Goal: Task Accomplishment & Management: Complete application form

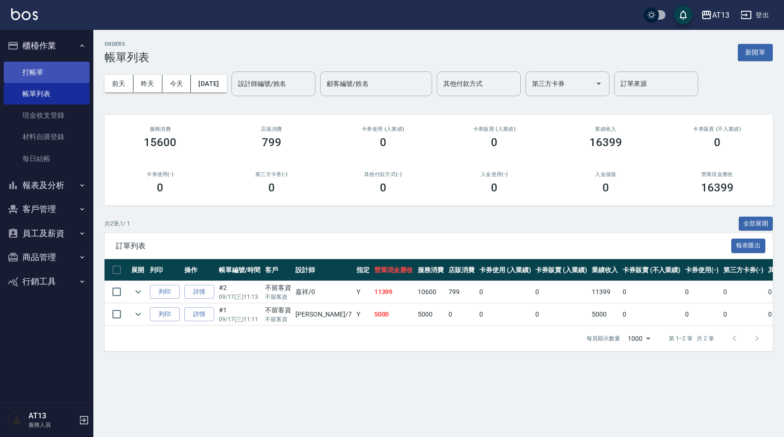
click at [16, 63] on link "打帳單" at bounding box center [47, 72] width 86 height 21
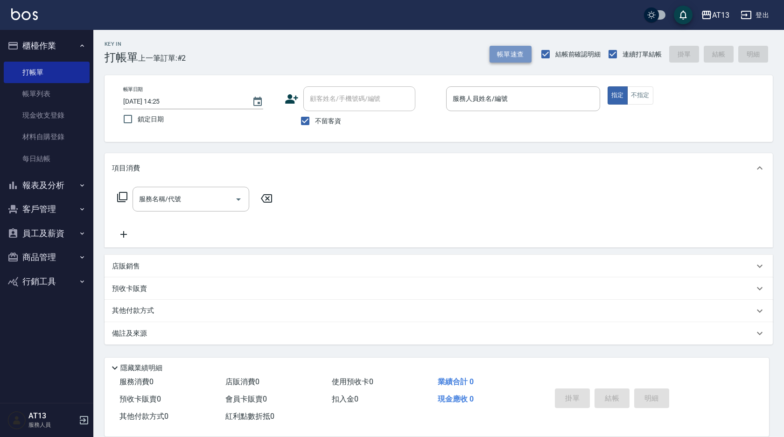
click at [512, 60] on button "帳單速查" at bounding box center [511, 54] width 42 height 17
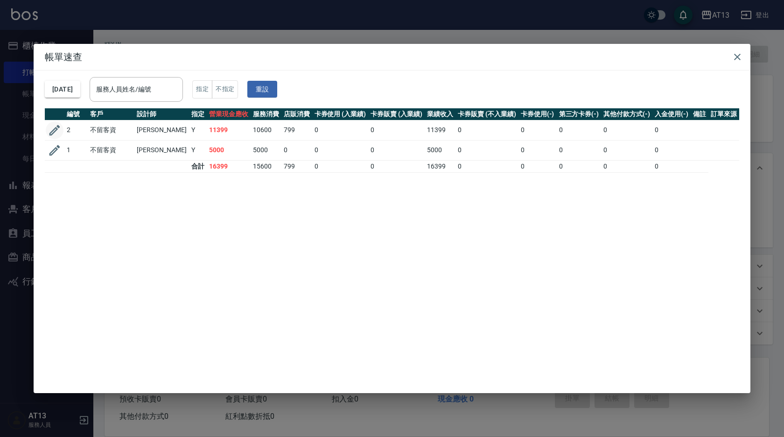
click at [56, 137] on icon "button" at bounding box center [55, 130] width 14 height 14
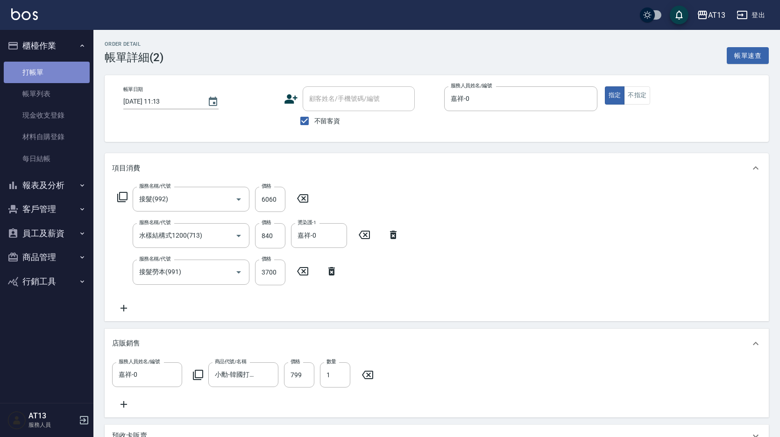
click at [35, 70] on link "打帳單" at bounding box center [47, 72] width 86 height 21
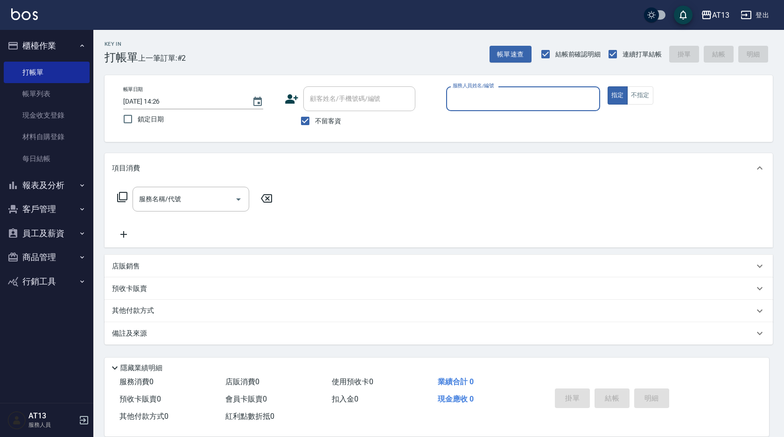
click at [533, 88] on div "服務人員姓名/編號" at bounding box center [523, 98] width 154 height 25
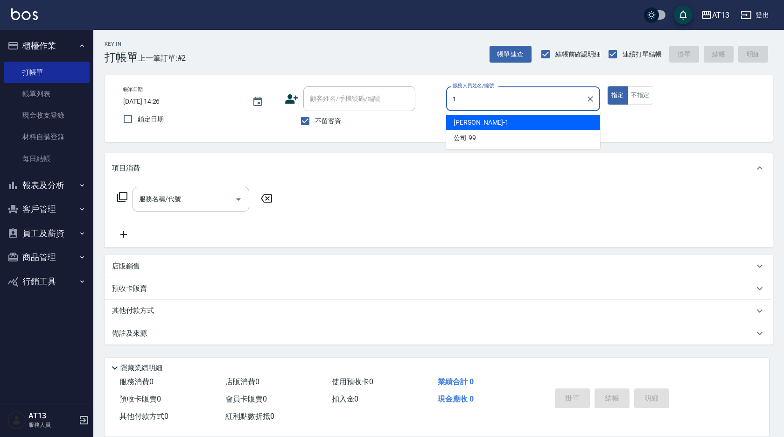
type input "[PERSON_NAME]-1"
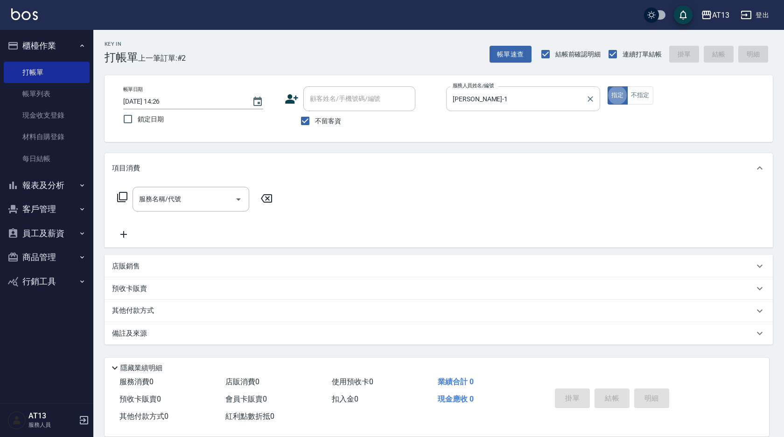
type button "true"
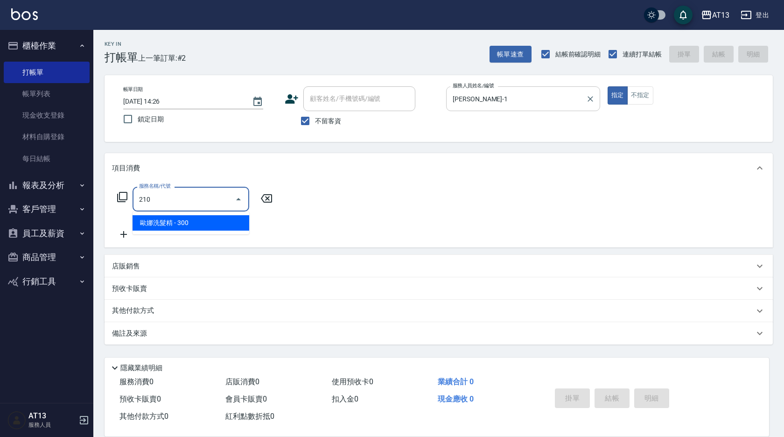
type input "歐娜洗髮精(210)"
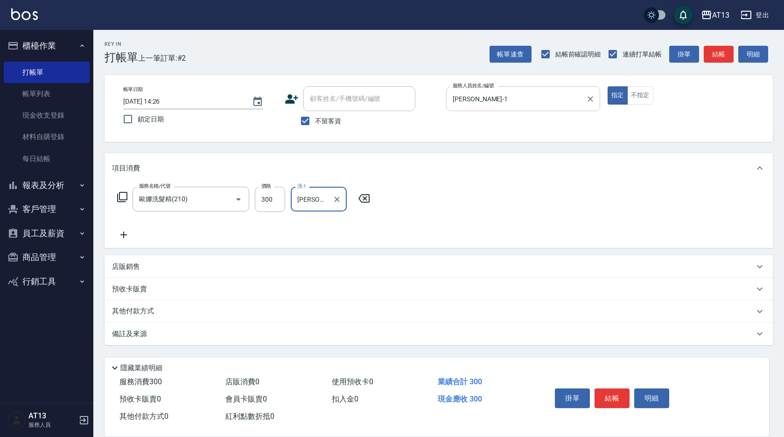
type input "[PERSON_NAME]-11"
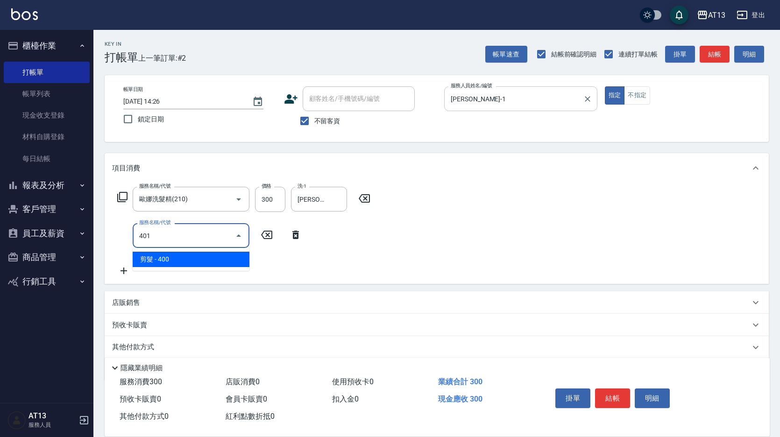
type input "剪髮(401)"
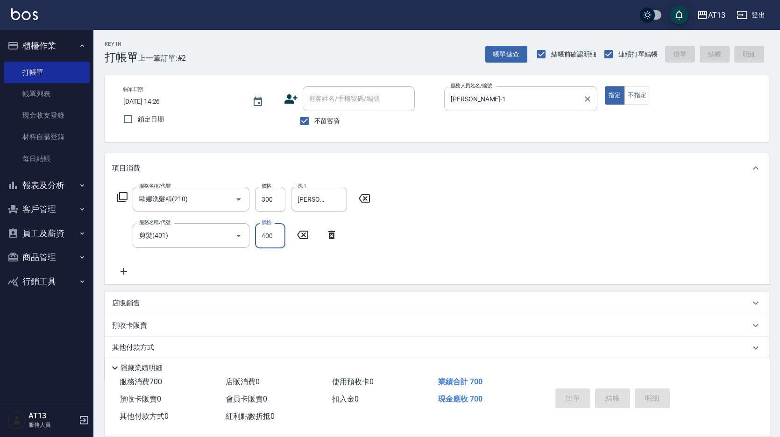
type input "[DATE] 14:27"
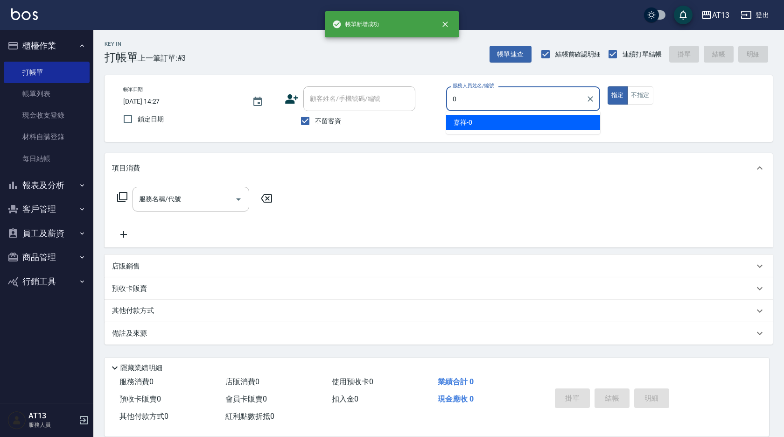
type input "嘉祥-0"
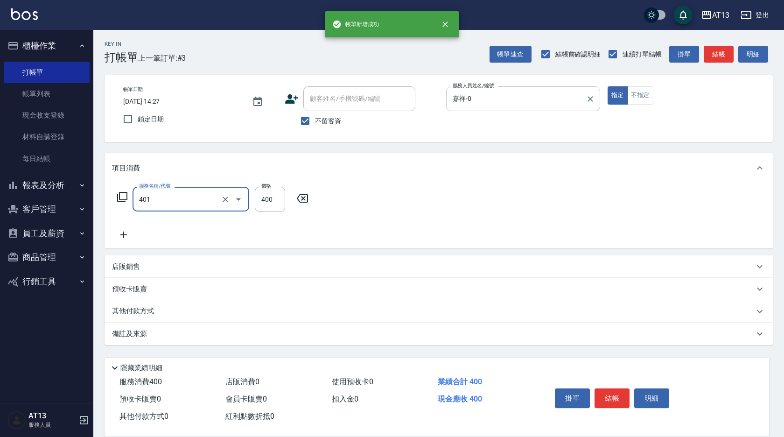
type input "剪髮(401)"
type input "200"
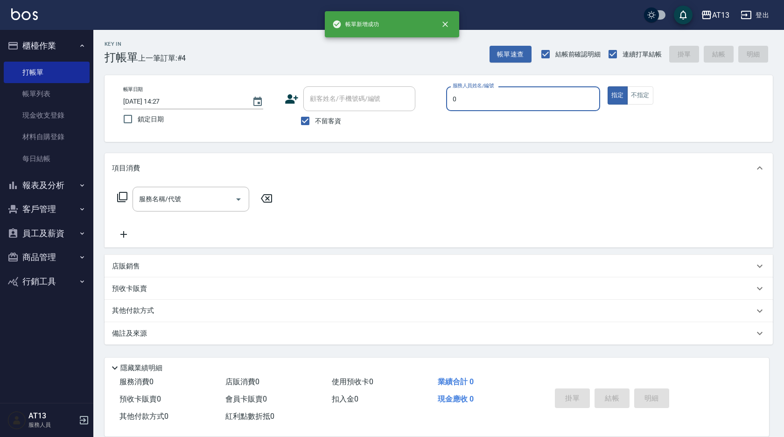
type input "嘉祥-0"
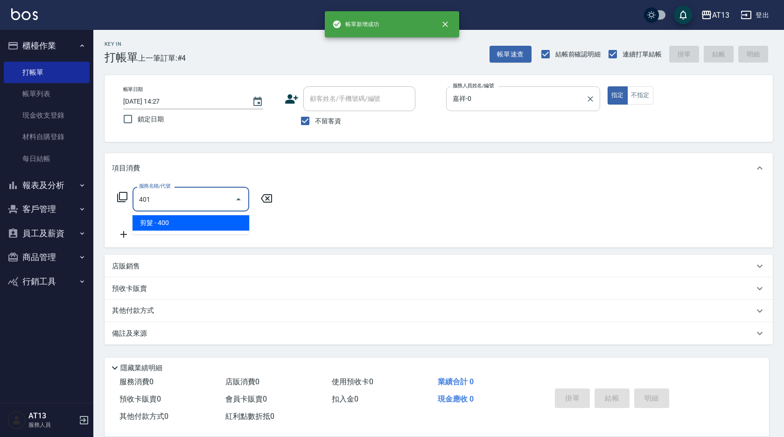
type input "剪髮(401)"
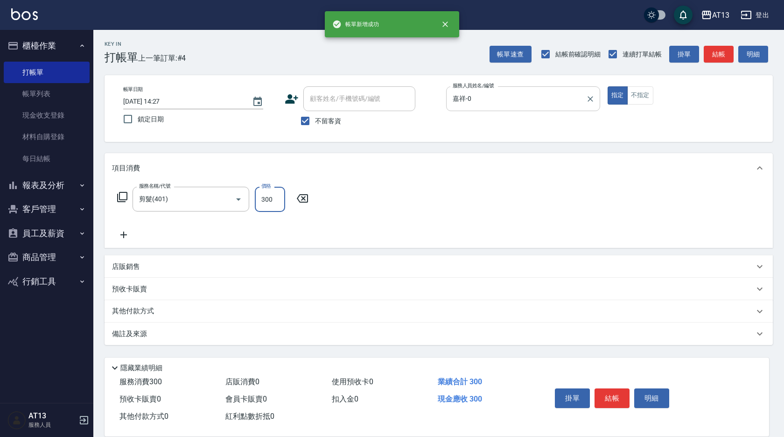
type input "300"
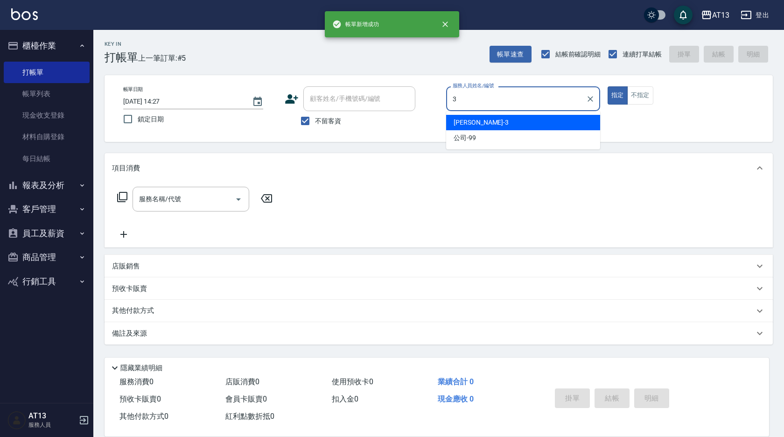
type input "[PERSON_NAME]-3"
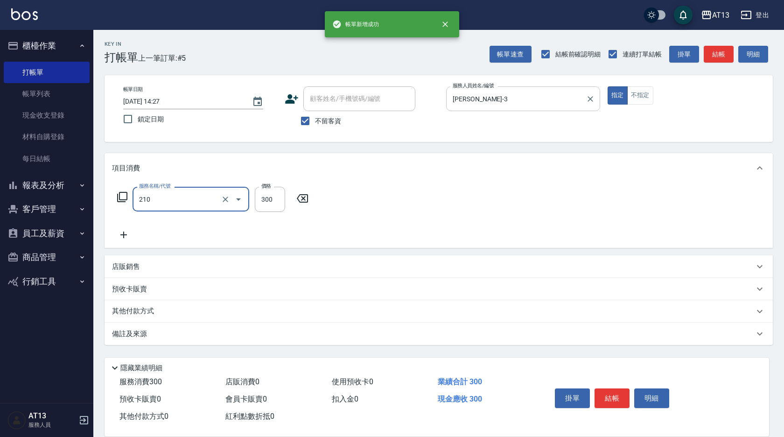
type input "歐娜洗髮精(210)"
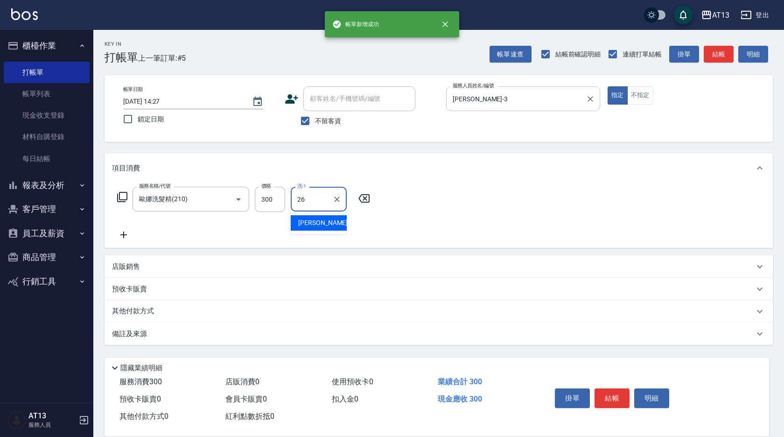
type input "[PERSON_NAME]-26"
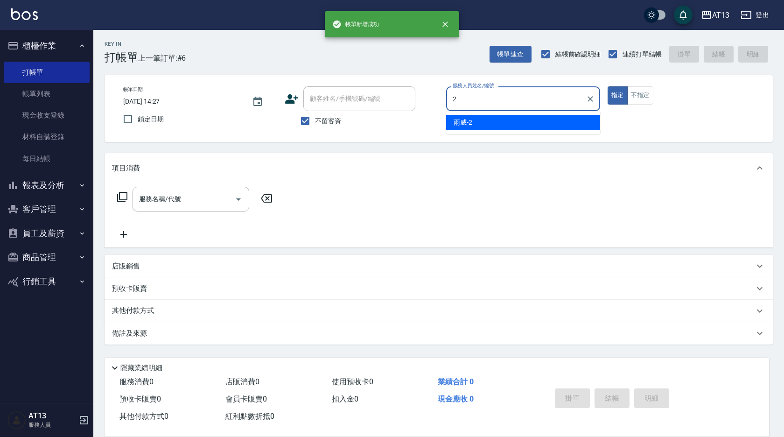
type input "雨威-2"
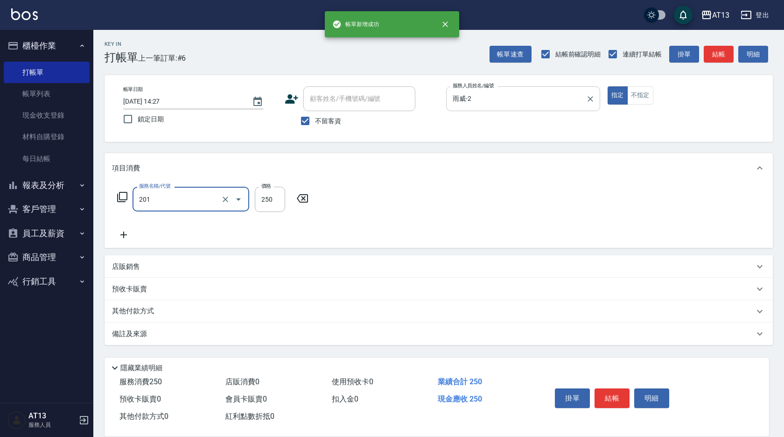
type input "洗髮(201)"
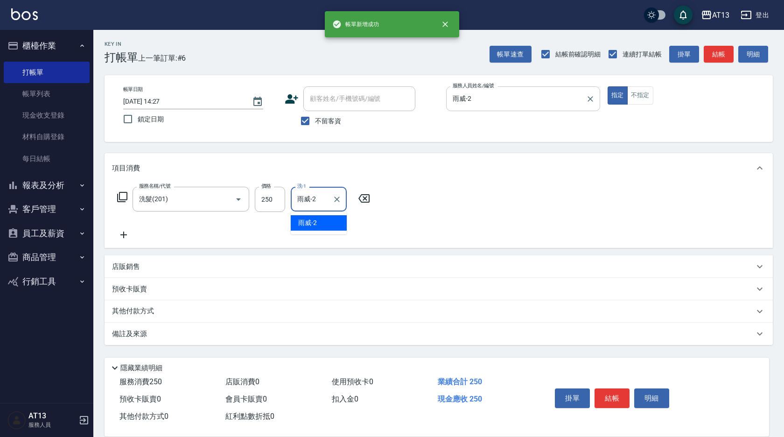
type input "雨威-2"
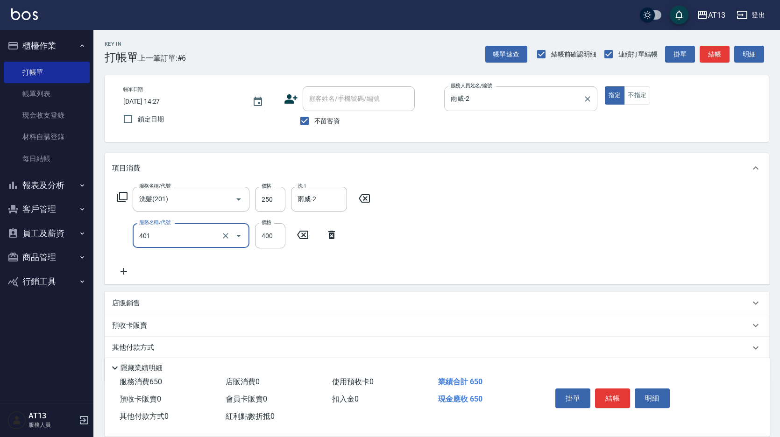
type input "剪髮(401)"
type input "200"
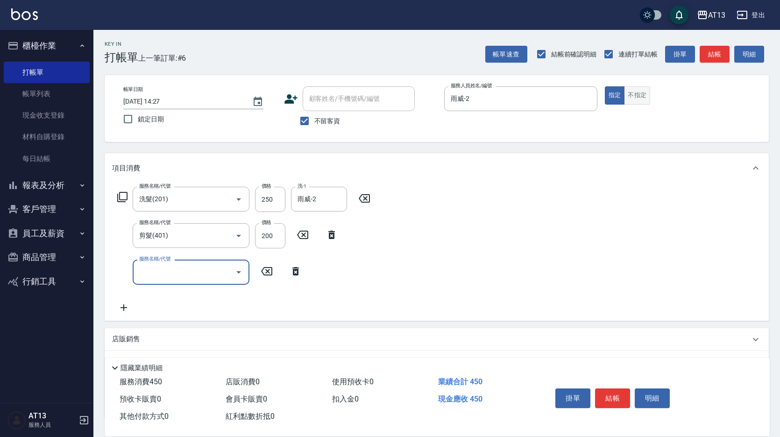
click at [641, 98] on button "不指定" at bounding box center [637, 95] width 26 height 18
type button "false"
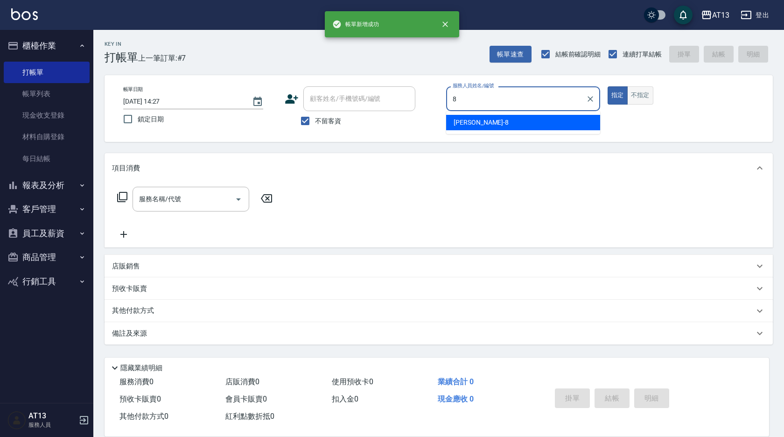
type input "[PERSON_NAME]-8"
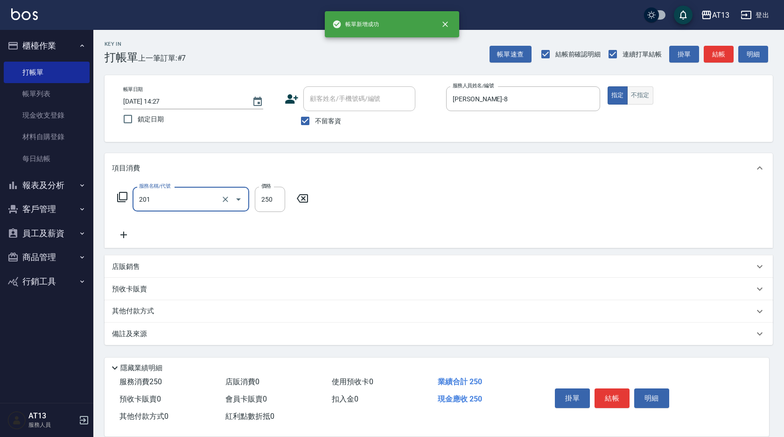
type input "洗髮(201)"
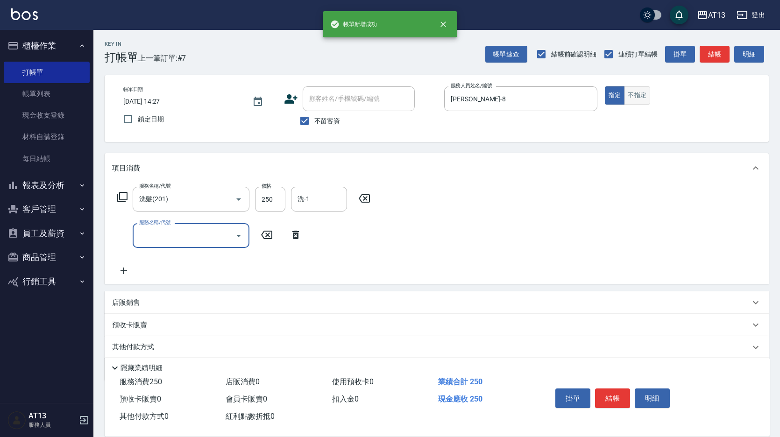
type input "8"
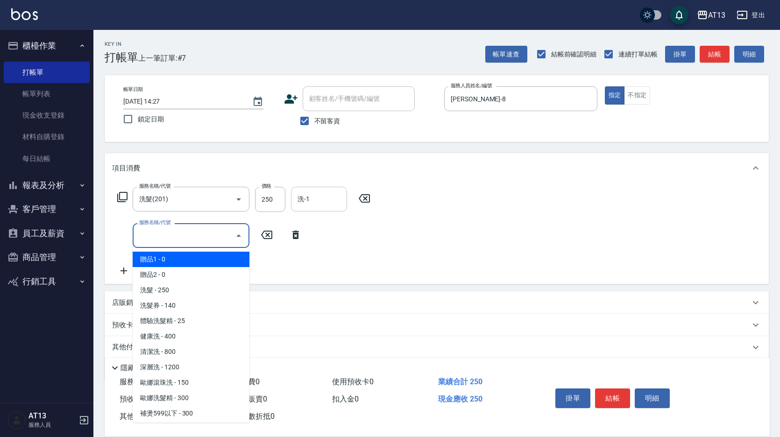
click at [298, 186] on div "項目消費 服務名稱/代號 洗髮(201) 服務名稱/代號 價格 250 價格 洗-1 洗-1 服務名稱/代號 服務名稱/代號" at bounding box center [437, 218] width 664 height 131
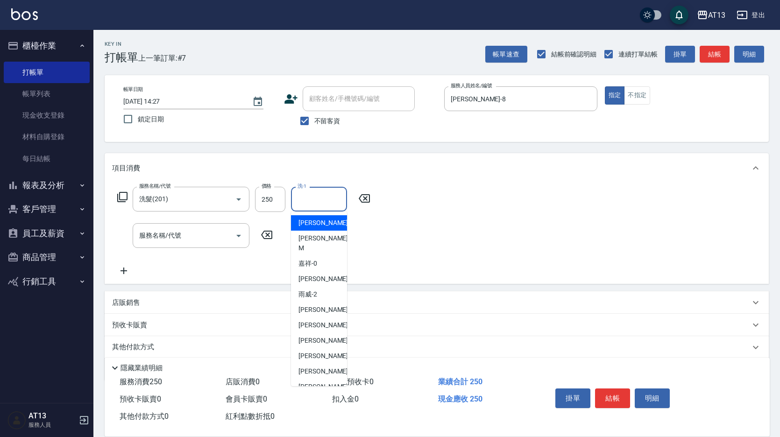
click at [310, 194] on input "洗-1" at bounding box center [319, 199] width 48 height 16
type input "[PERSON_NAME]-5"
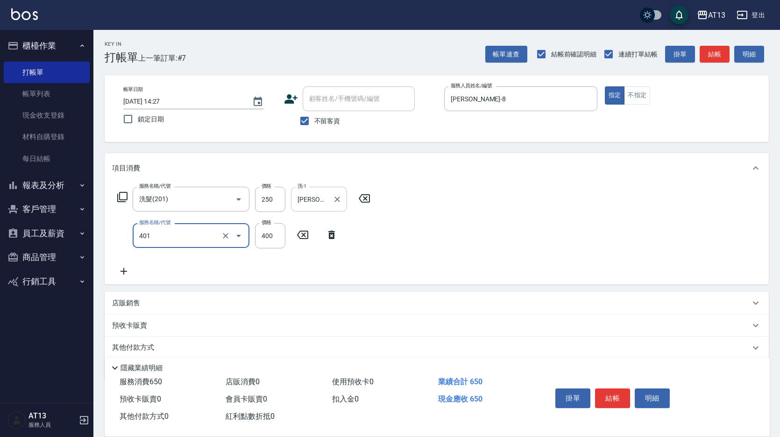
type input "剪髮(401)"
type input "200"
click at [310, 194] on input "[PERSON_NAME]-5" at bounding box center [312, 199] width 34 height 16
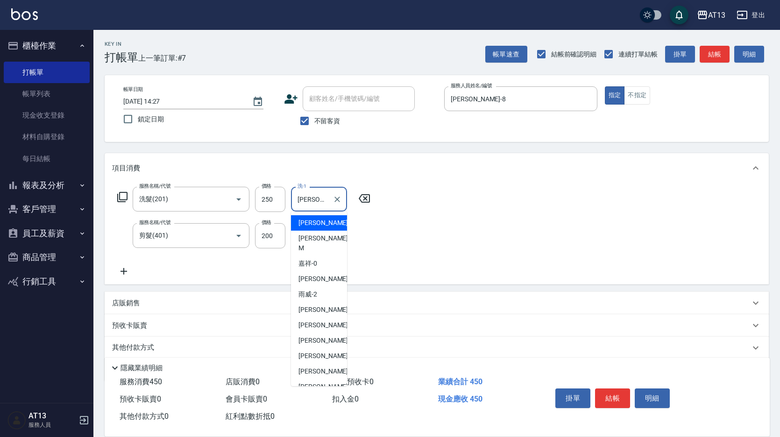
drag, startPoint x: 332, startPoint y: 200, endPoint x: 326, endPoint y: 200, distance: 5.6
click at [326, 200] on div "[PERSON_NAME]-5 洗-1" at bounding box center [319, 199] width 56 height 25
drag, startPoint x: 326, startPoint y: 200, endPoint x: 298, endPoint y: 204, distance: 28.8
click at [298, 204] on input "[PERSON_NAME]-5" at bounding box center [312, 199] width 34 height 16
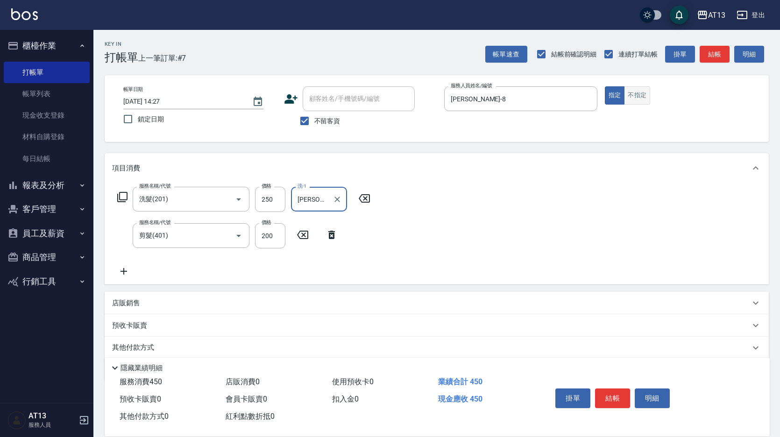
type input "[PERSON_NAME]-8"
click at [632, 97] on button "不指定" at bounding box center [637, 95] width 26 height 18
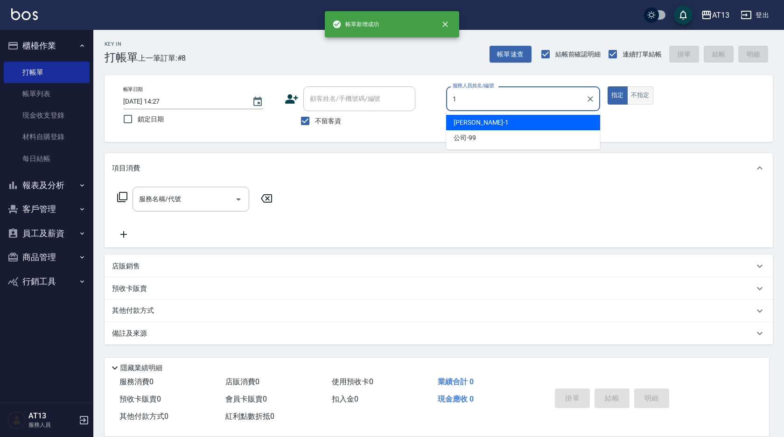
type input "[PERSON_NAME]-1"
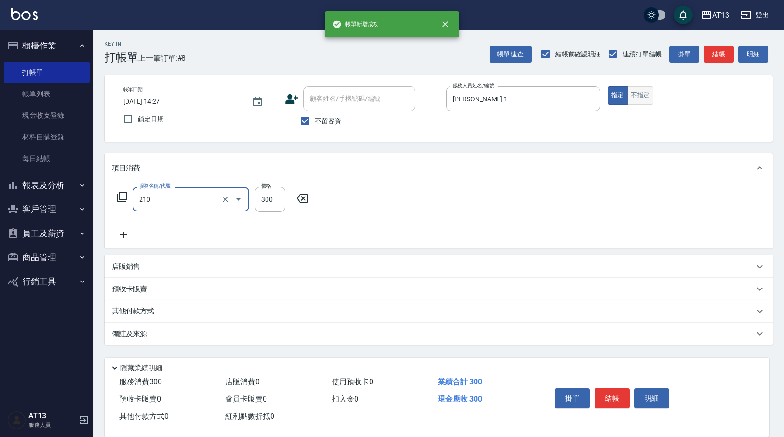
type input "歐娜洗髮精(210)"
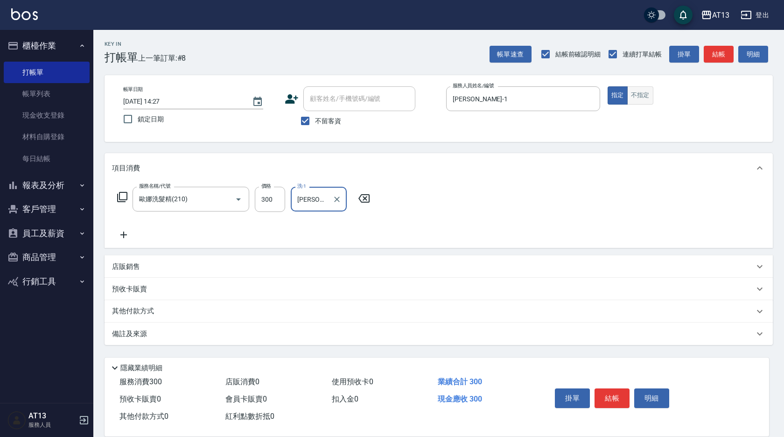
type input "[PERSON_NAME]-26"
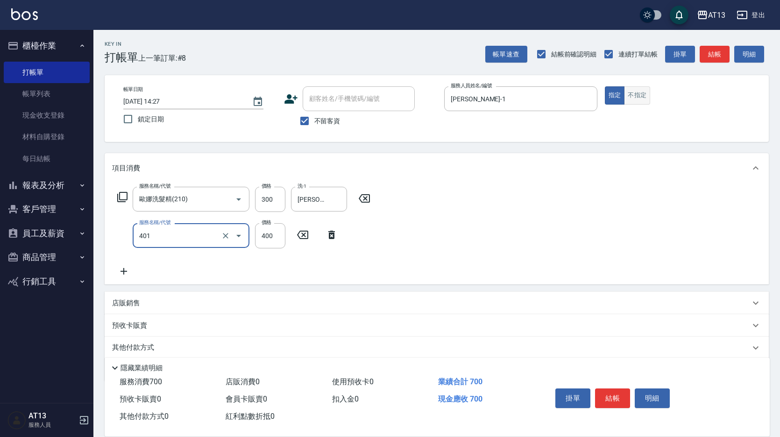
type input "剪髮(401)"
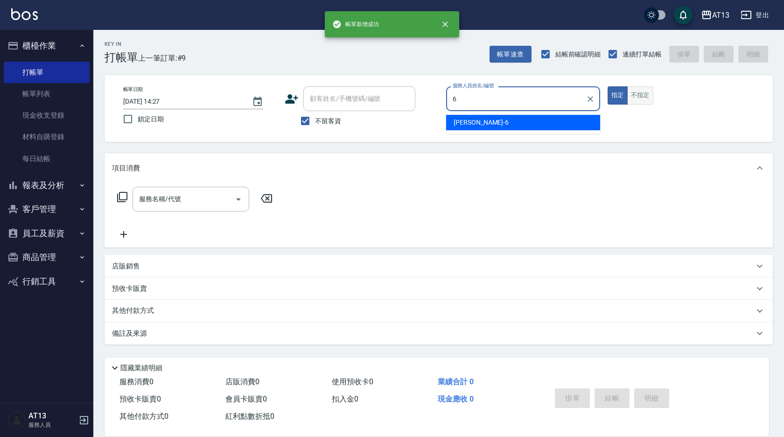
type input "亭妤-6"
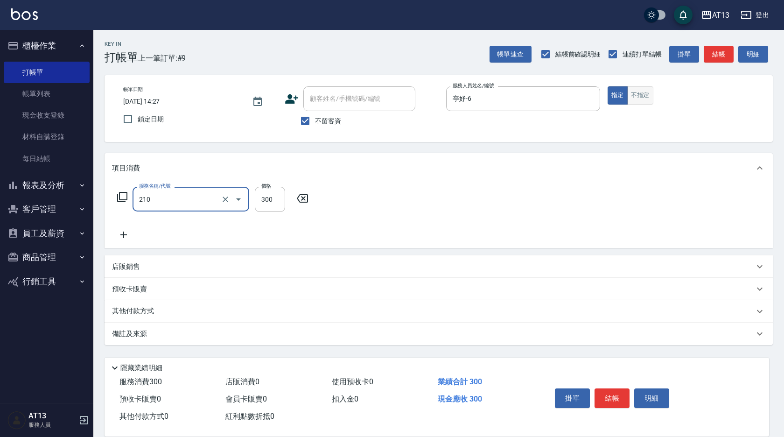
type input "歐娜洗髮精(210)"
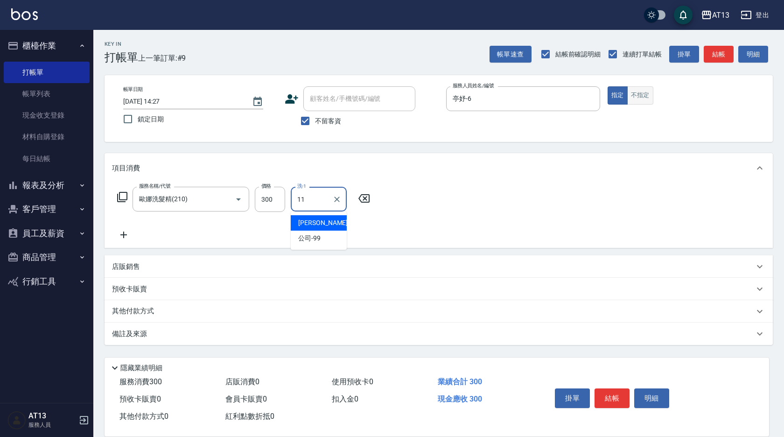
type input "[PERSON_NAME]-11"
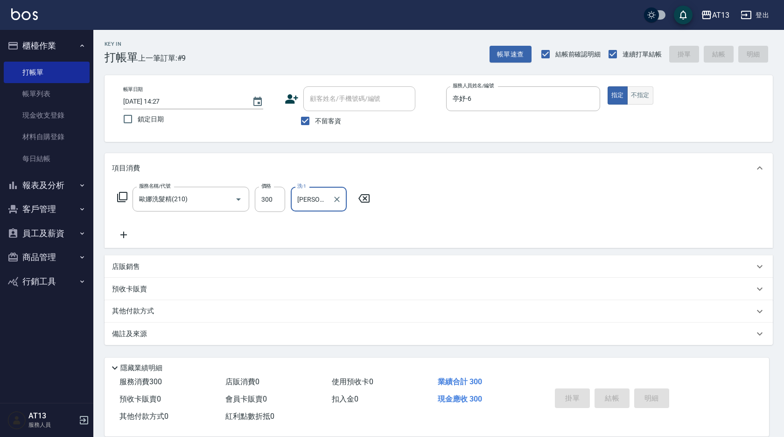
type input "[DATE] 14:28"
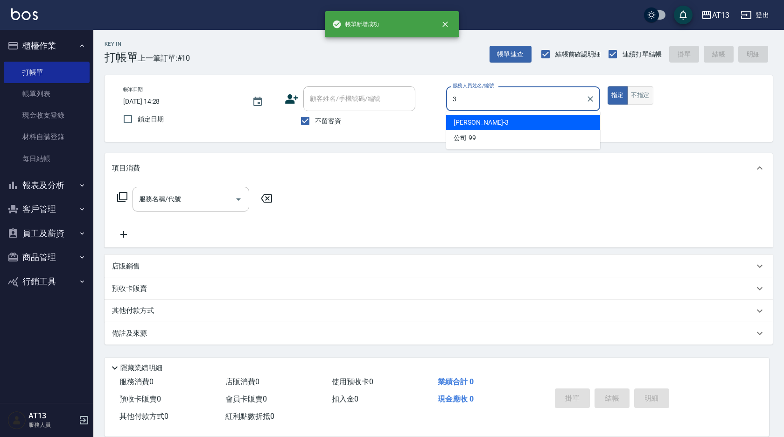
type input "[PERSON_NAME]-3"
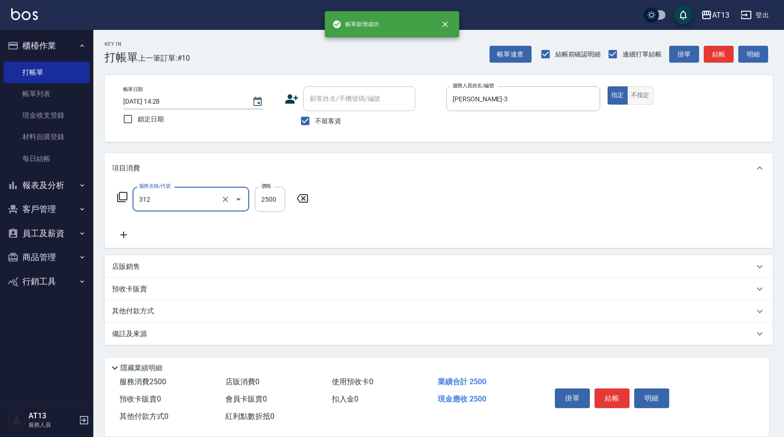
type input "有氧水離子燙2500(312)"
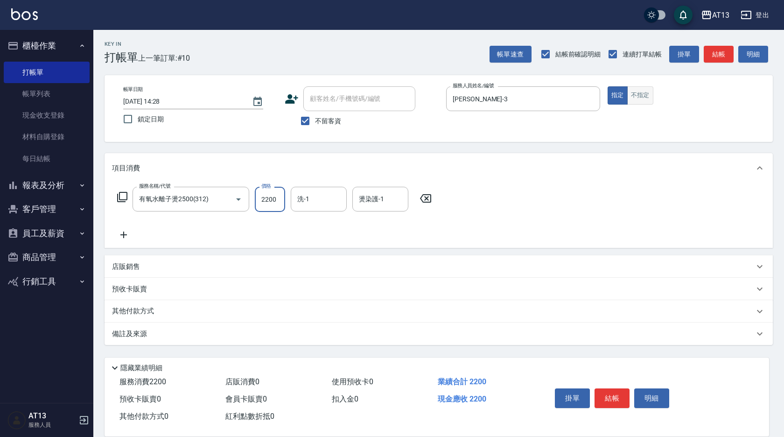
type input "2200"
type input "妤宸-29"
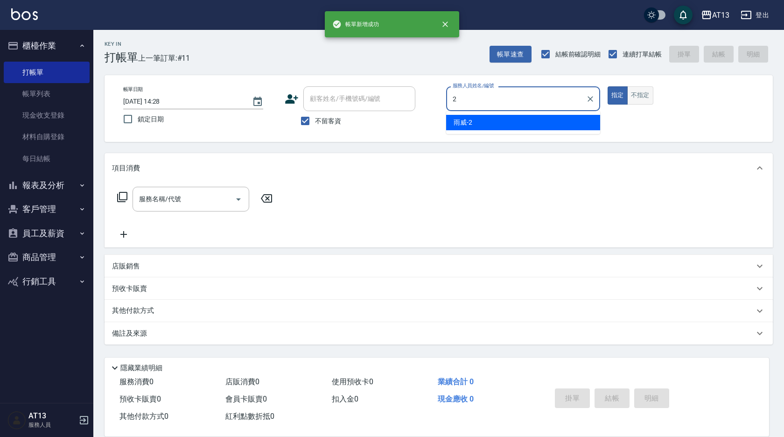
type input "雨威-2"
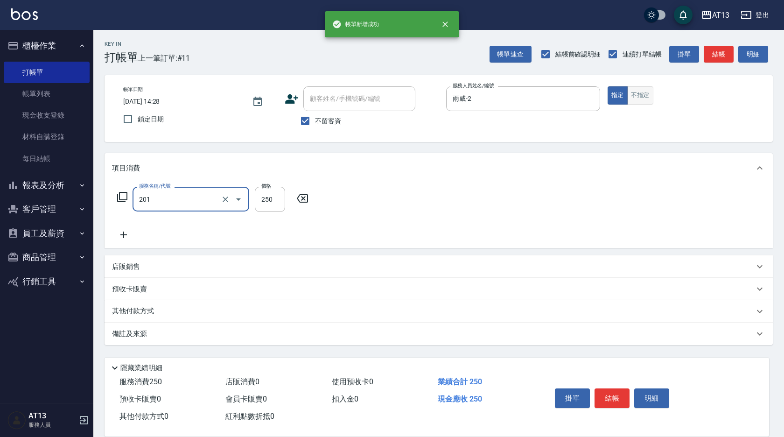
type input "洗髮(201)"
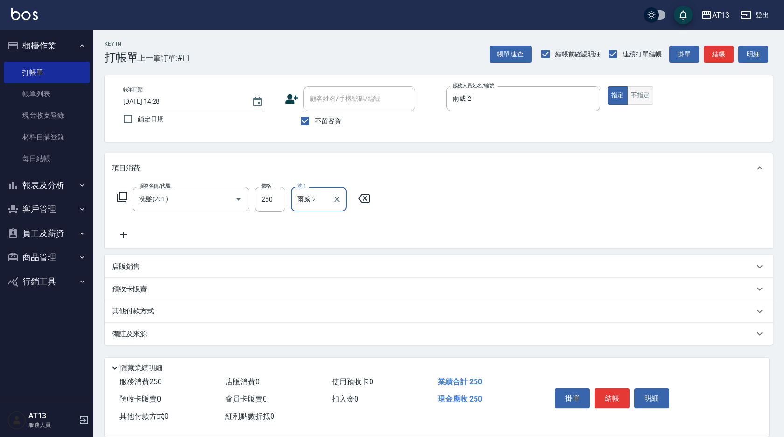
type input "雨威-2"
click at [651, 93] on button "不指定" at bounding box center [640, 95] width 26 height 18
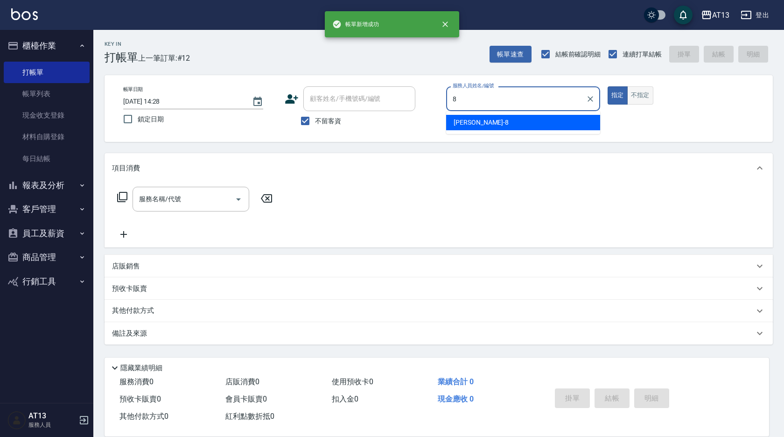
type input "[PERSON_NAME]-8"
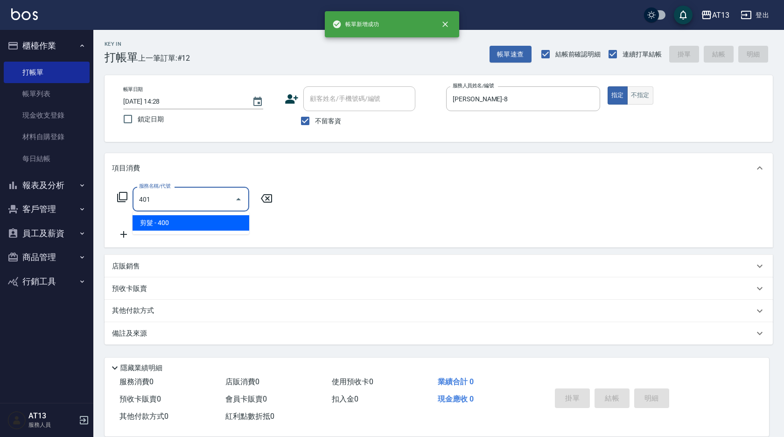
type input "剪髮(401)"
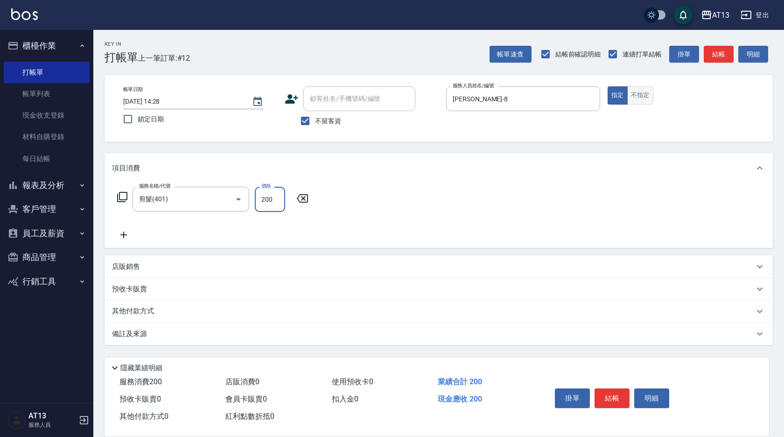
type input "200"
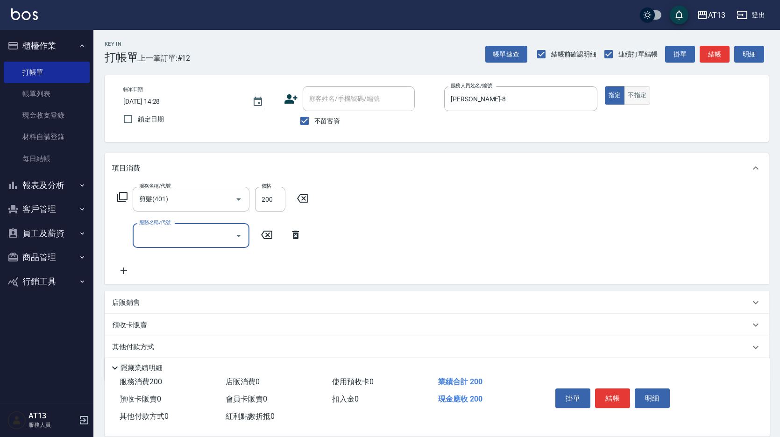
click at [645, 93] on button "不指定" at bounding box center [637, 95] width 26 height 18
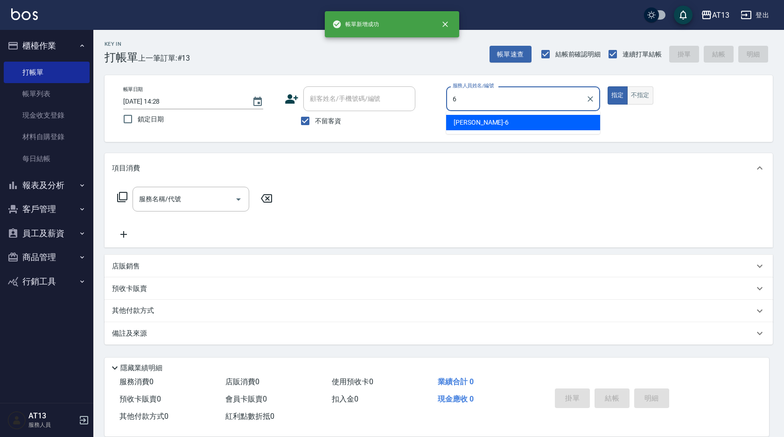
type input "亭妤-6"
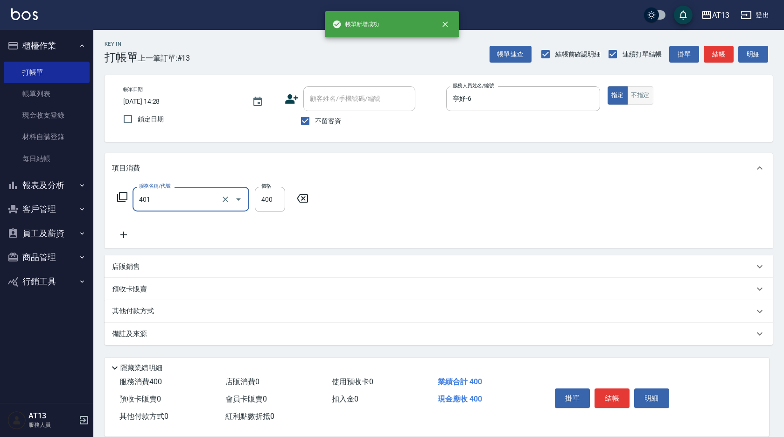
type input "剪髮(401)"
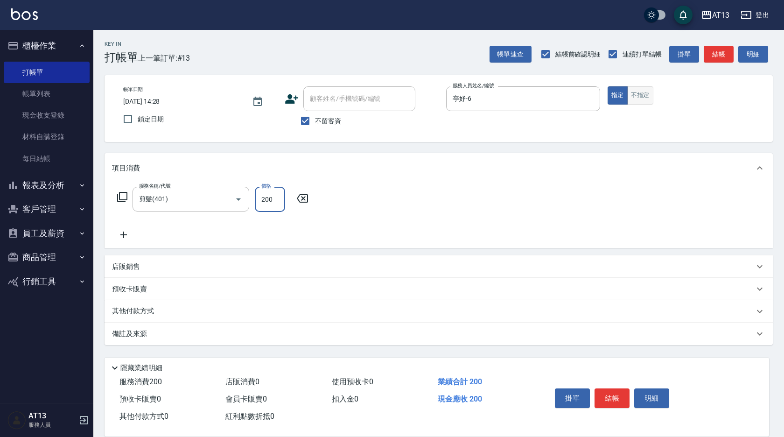
type input "200"
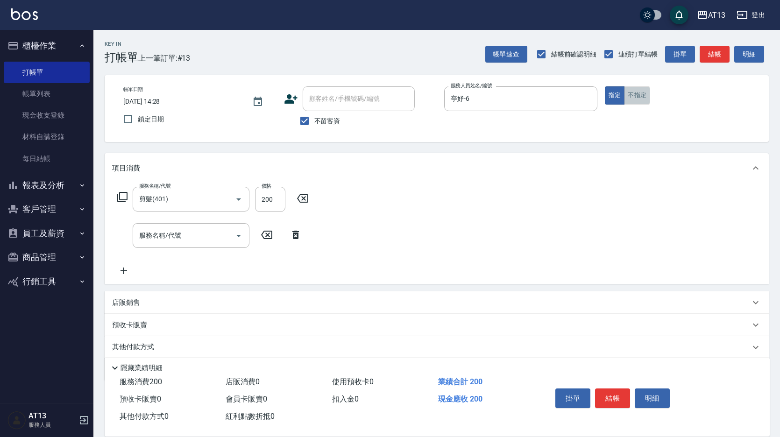
click at [647, 89] on button "不指定" at bounding box center [637, 95] width 26 height 18
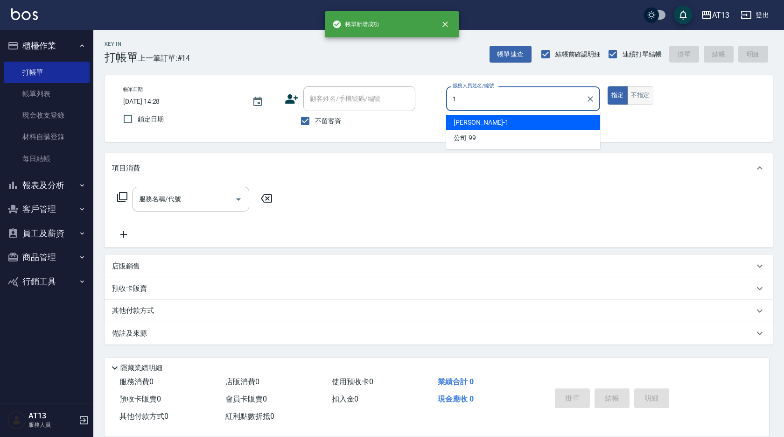
type input "[PERSON_NAME]-1"
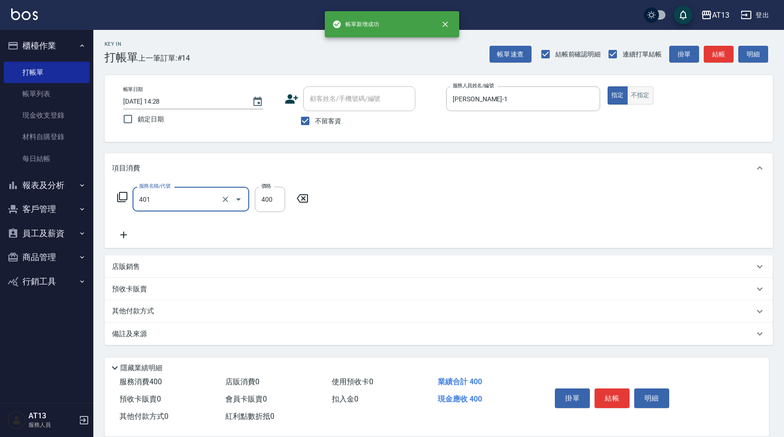
type input "剪髮(401)"
type input "200"
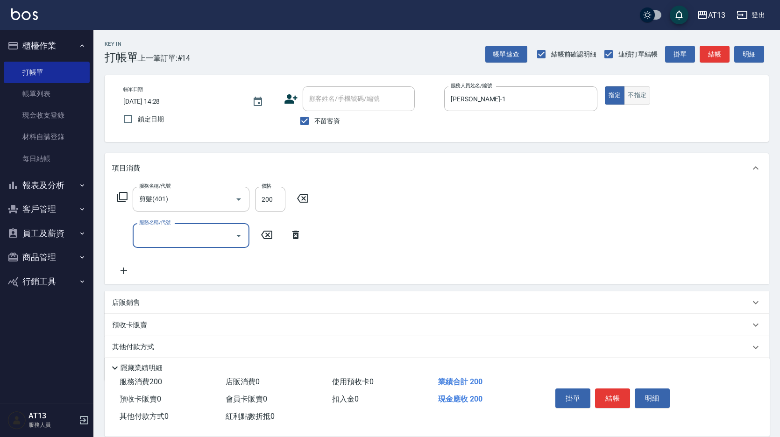
click at [647, 93] on button "不指定" at bounding box center [637, 95] width 26 height 18
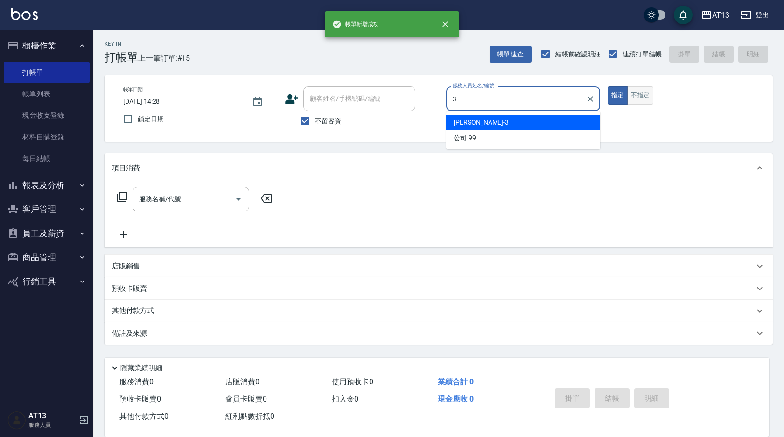
type input "[PERSON_NAME]-3"
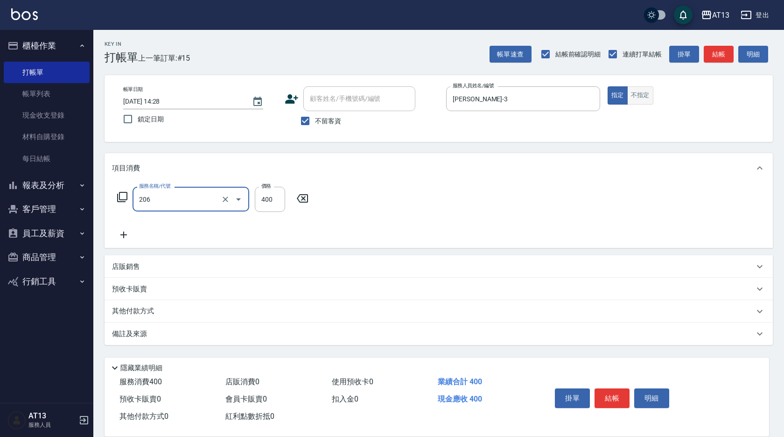
type input "健康洗(206)"
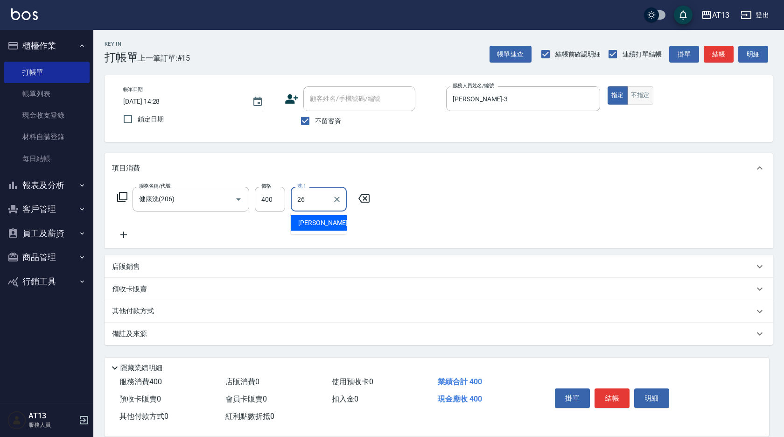
type input "[PERSON_NAME]-26"
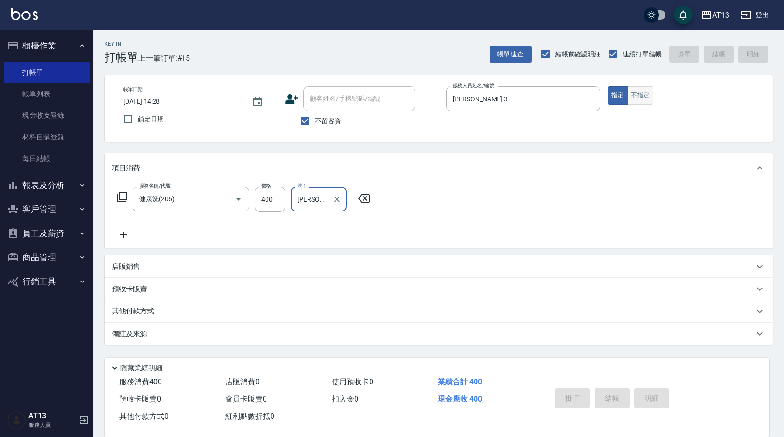
type input "[DATE] 14:29"
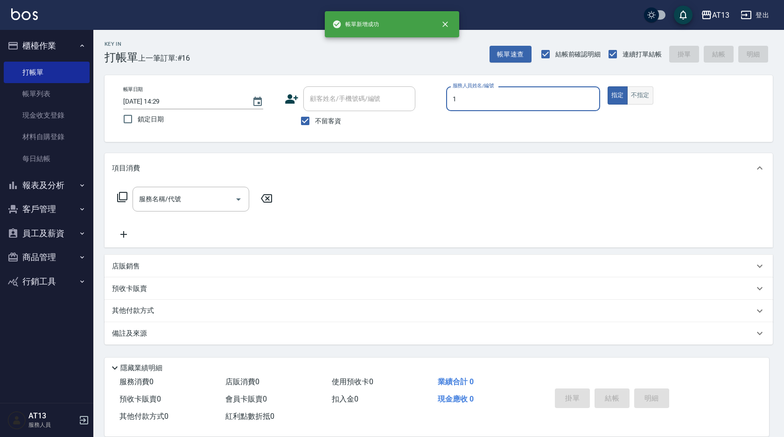
type input "[PERSON_NAME]-1"
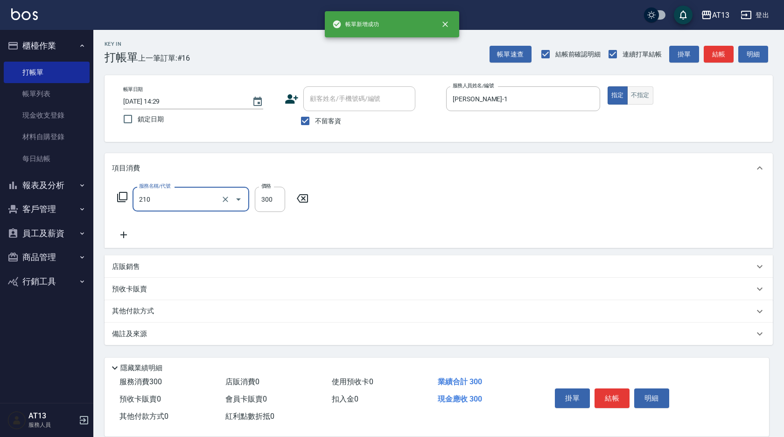
type input "歐娜洗髮精(210)"
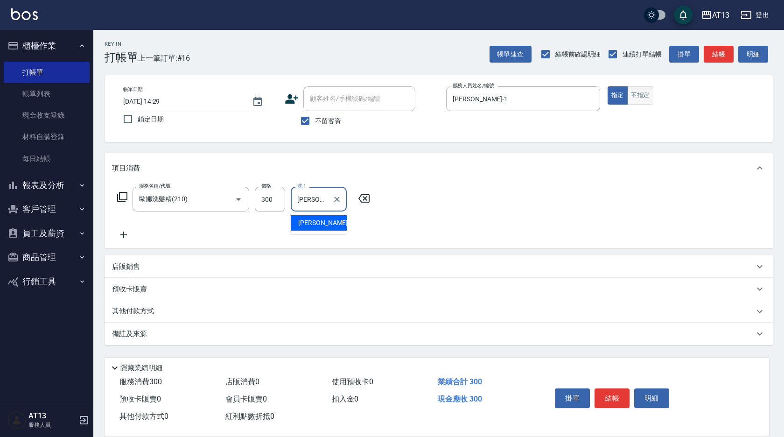
type input "[PERSON_NAME]-11"
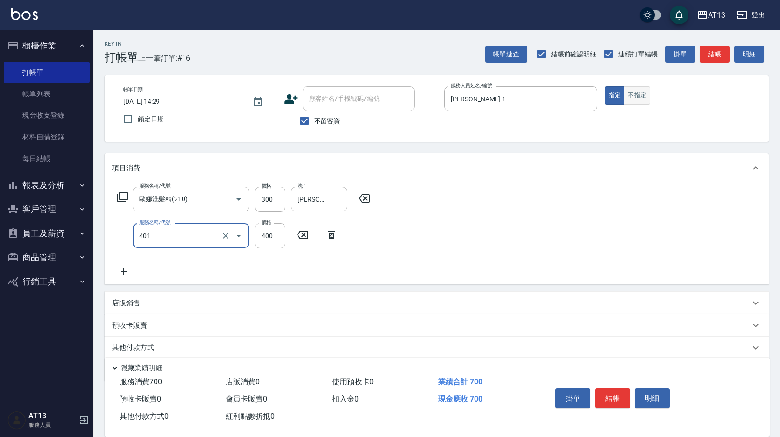
type input "剪髮(401)"
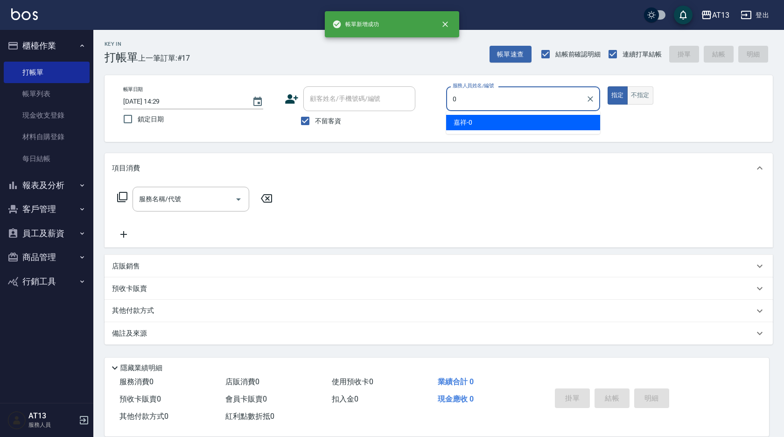
type input "嘉祥-0"
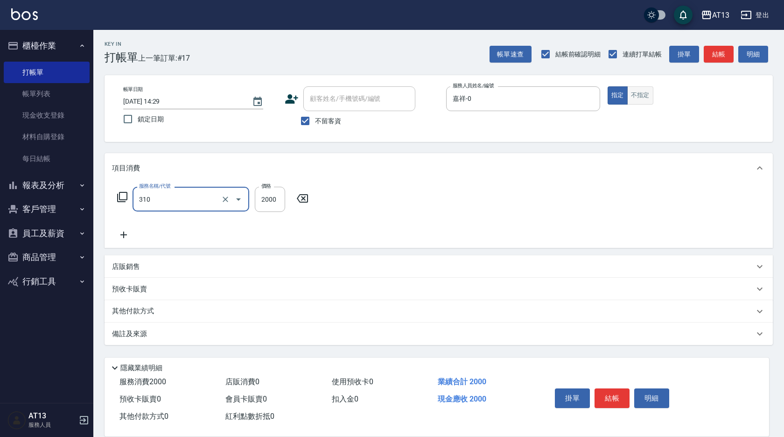
type input "MK果酸燙2000(310)"
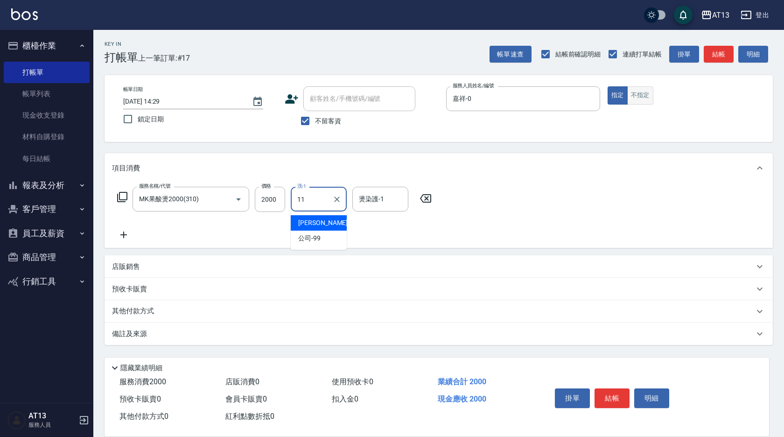
type input "[PERSON_NAME]-11"
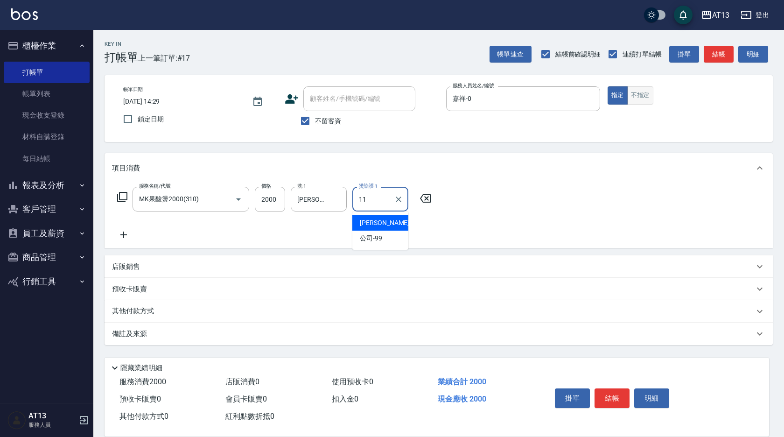
type input "[PERSON_NAME]-11"
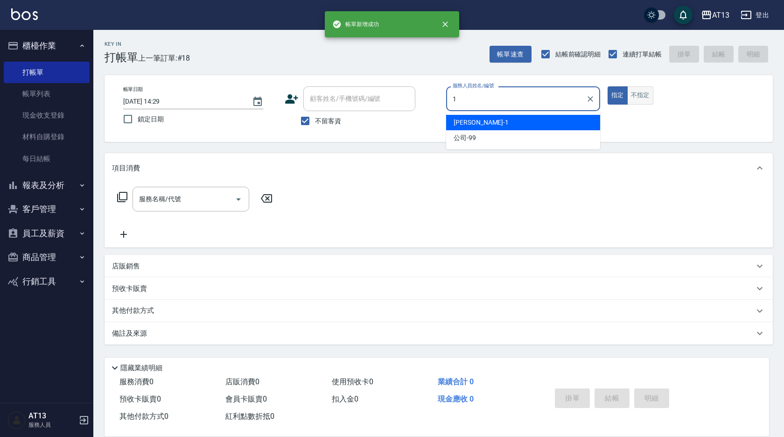
type input "[PERSON_NAME]-1"
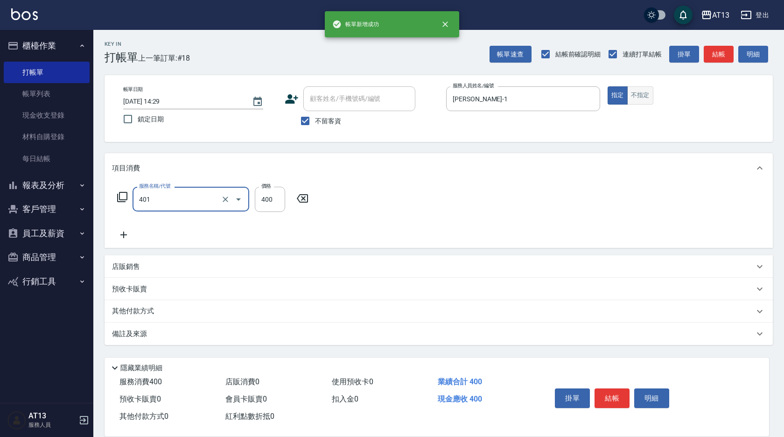
type input "剪髮(401)"
